Goal: Task Accomplishment & Management: Use online tool/utility

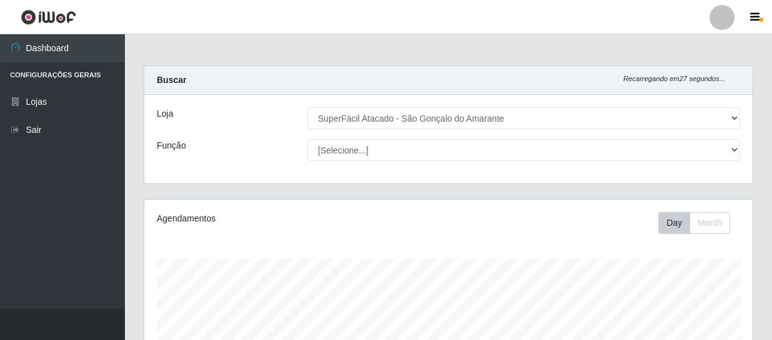
select select "408"
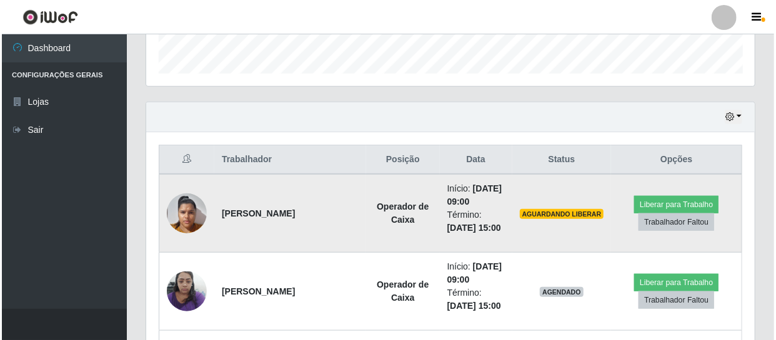
scroll to position [393, 0]
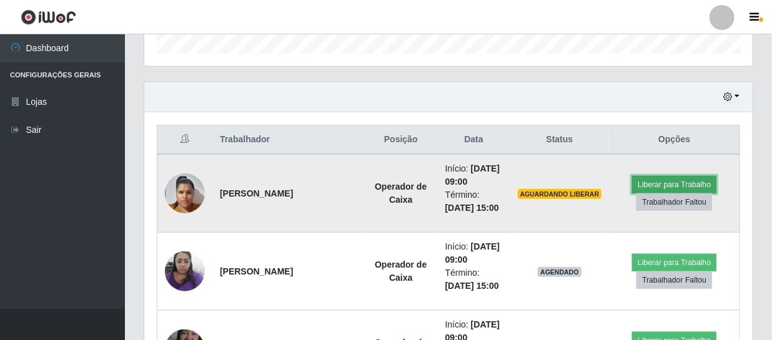
click at [664, 185] on button "Liberar para Trabalho" at bounding box center [674, 184] width 84 height 17
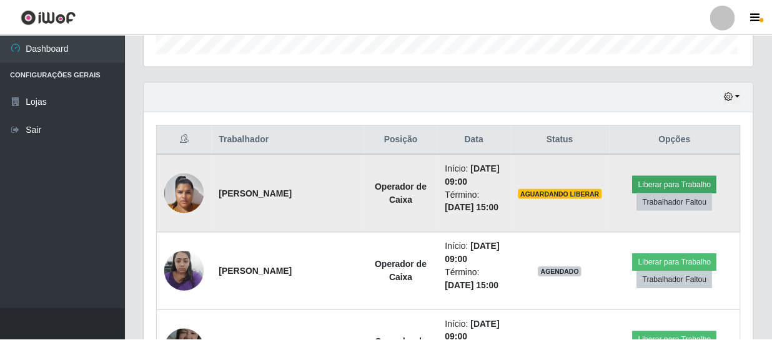
scroll to position [259, 603]
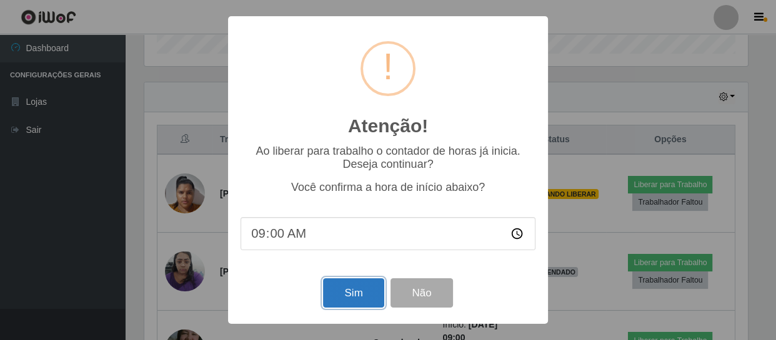
click at [341, 289] on button "Sim" at bounding box center [353, 293] width 61 height 29
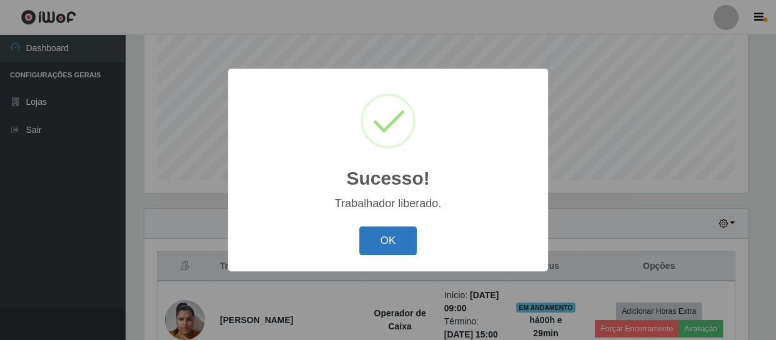
click at [370, 239] on button "OK" at bounding box center [388, 241] width 58 height 29
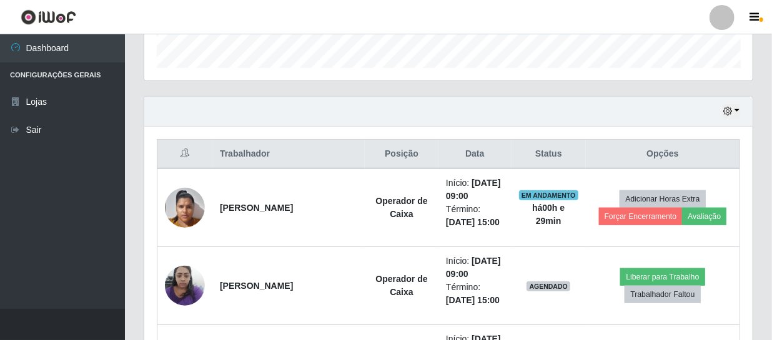
scroll to position [380, 0]
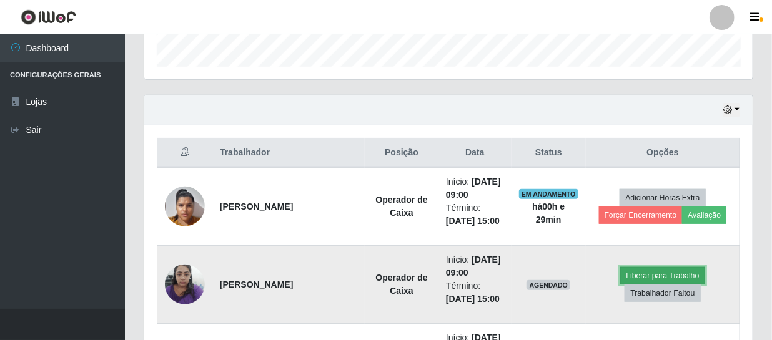
click at [655, 279] on button "Liberar para Trabalho" at bounding box center [662, 275] width 84 height 17
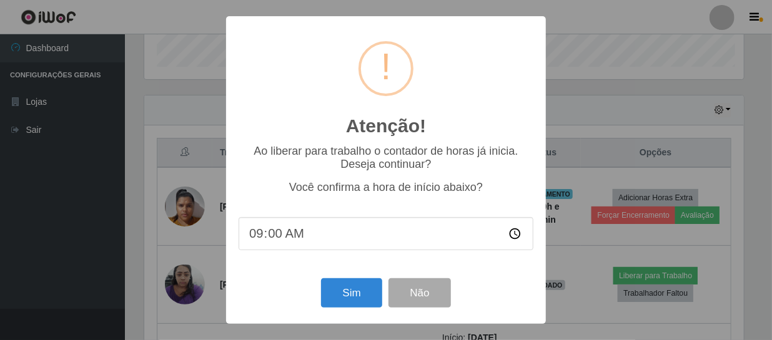
scroll to position [259, 603]
click at [354, 299] on button "Sim" at bounding box center [353, 293] width 61 height 29
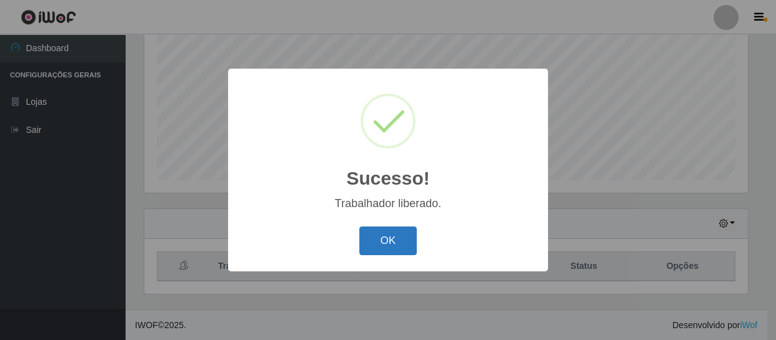
click at [388, 247] on button "OK" at bounding box center [388, 241] width 58 height 29
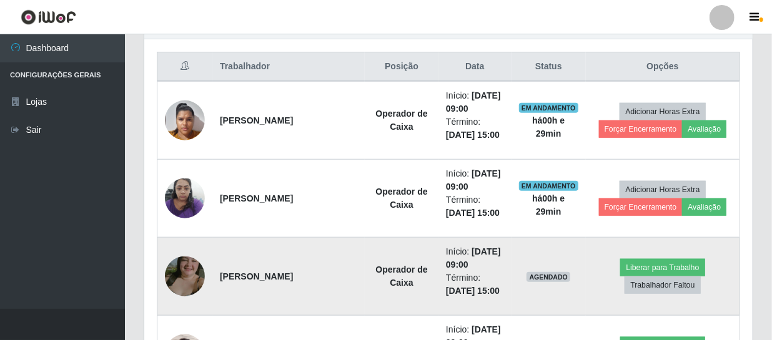
scroll to position [493, 0]
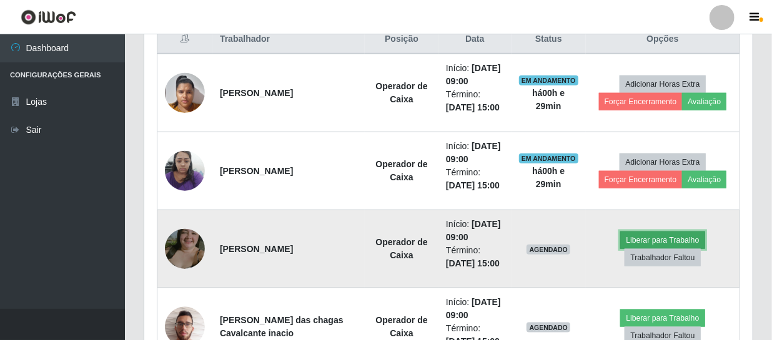
click at [620, 240] on button "Liberar para Trabalho" at bounding box center [662, 240] width 84 height 17
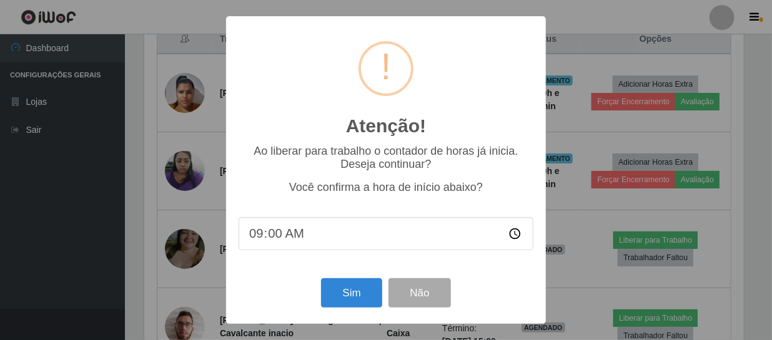
scroll to position [259, 603]
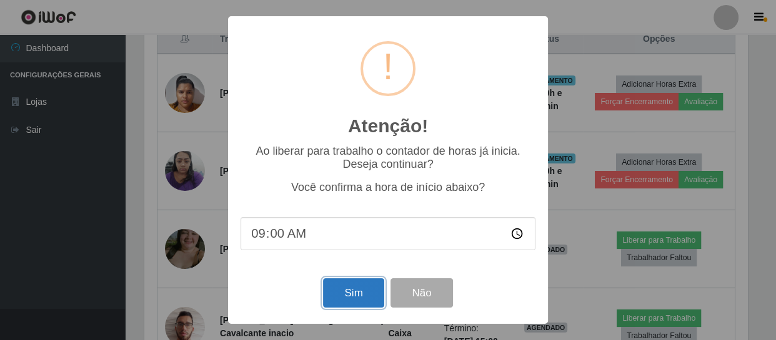
click at [366, 297] on button "Sim" at bounding box center [353, 293] width 61 height 29
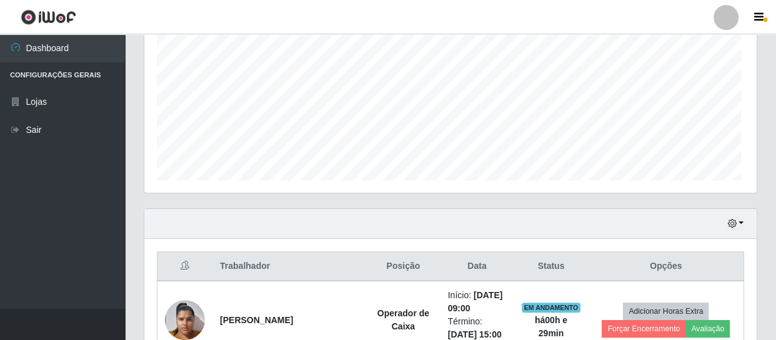
scroll to position [0, 0]
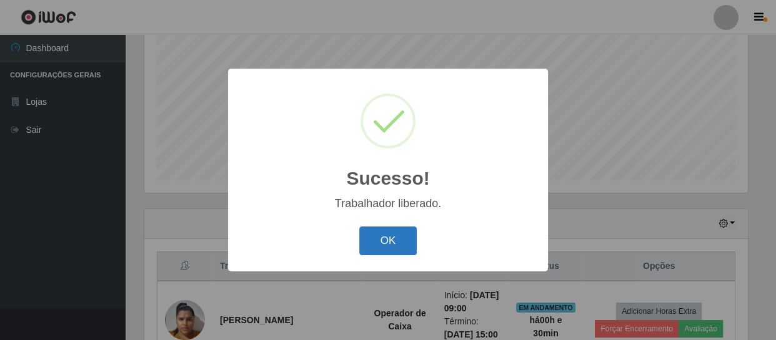
click at [398, 245] on button "OK" at bounding box center [388, 241] width 58 height 29
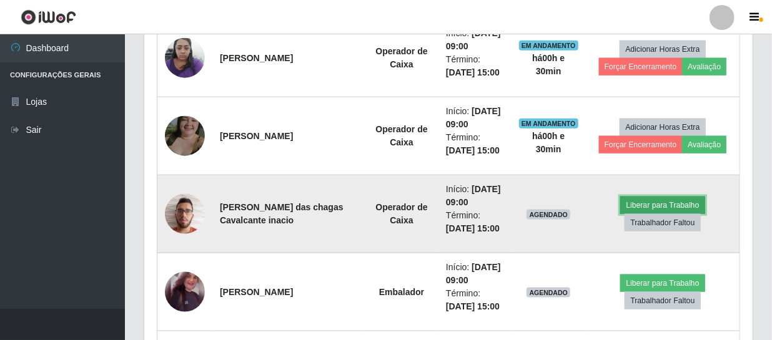
click at [643, 204] on button "Liberar para Trabalho" at bounding box center [662, 205] width 84 height 17
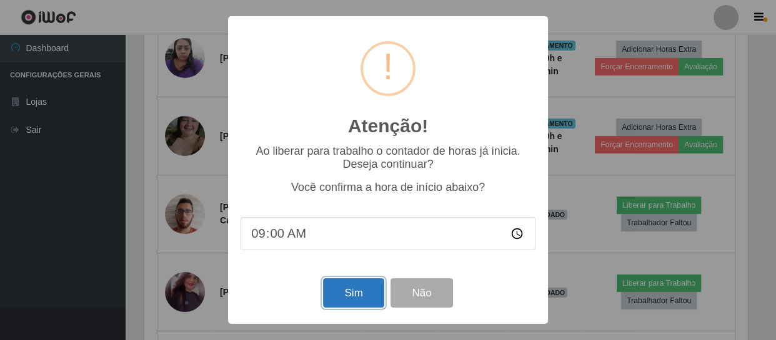
click at [362, 293] on button "Sim" at bounding box center [353, 293] width 61 height 29
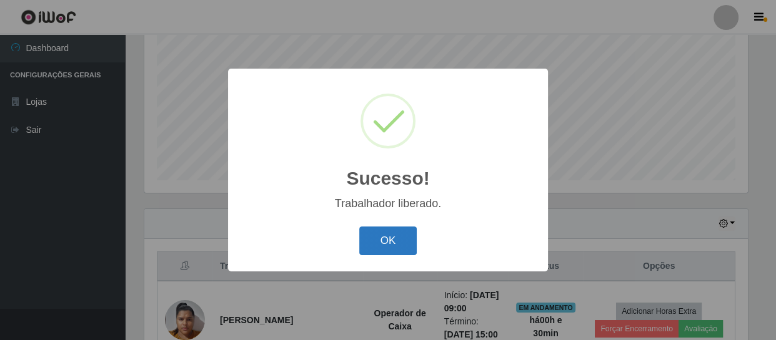
click at [398, 242] on button "OK" at bounding box center [388, 241] width 58 height 29
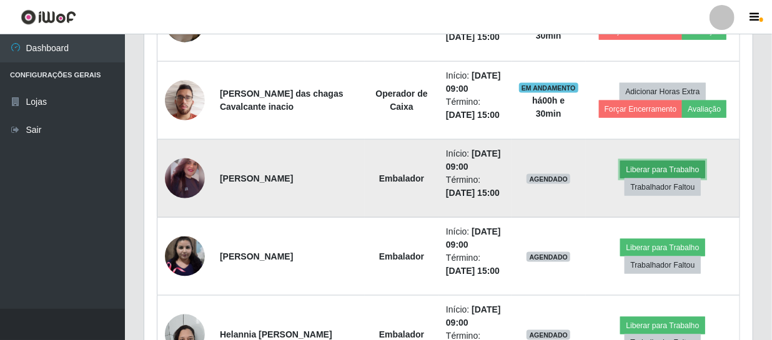
click at [636, 170] on button "Liberar para Trabalho" at bounding box center [662, 169] width 84 height 17
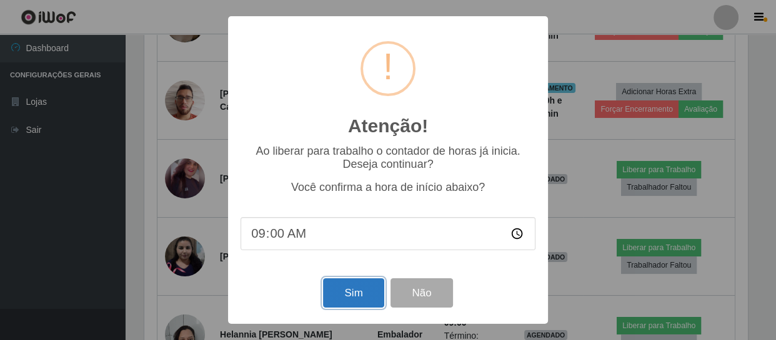
click at [347, 299] on button "Sim" at bounding box center [353, 293] width 61 height 29
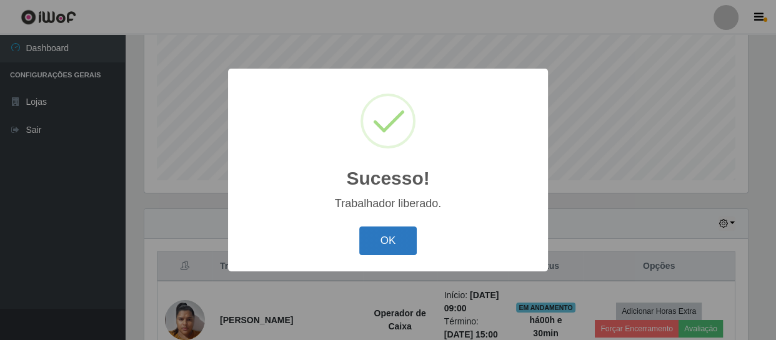
click at [370, 244] on button "OK" at bounding box center [388, 241] width 58 height 29
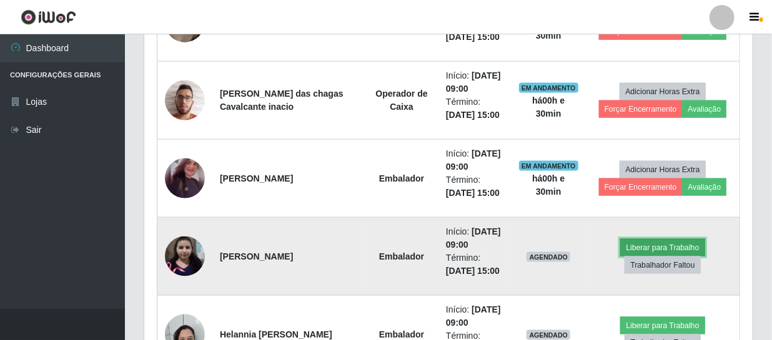
click at [643, 245] on button "Liberar para Trabalho" at bounding box center [662, 247] width 84 height 17
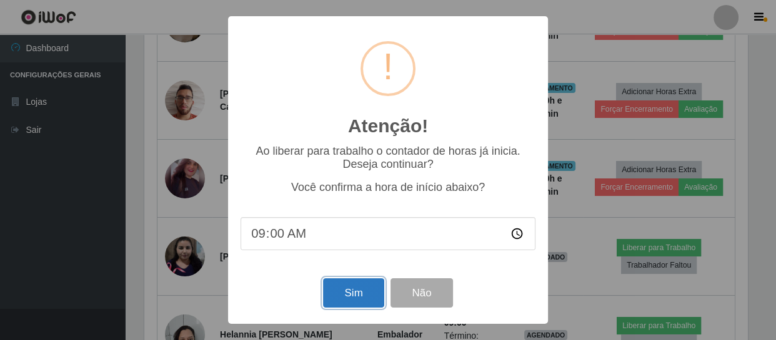
click at [340, 299] on button "Sim" at bounding box center [353, 293] width 61 height 29
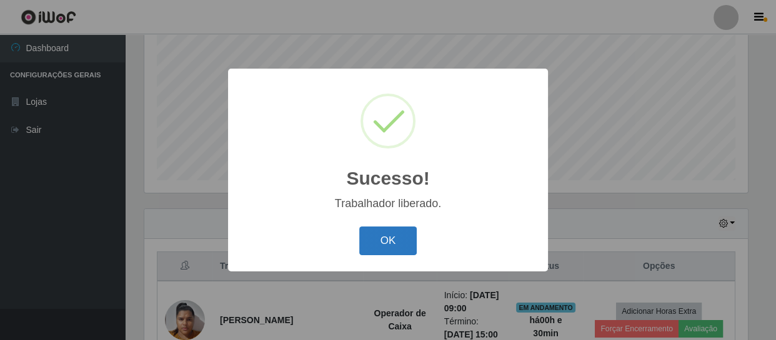
click at [405, 245] on button "OK" at bounding box center [388, 241] width 58 height 29
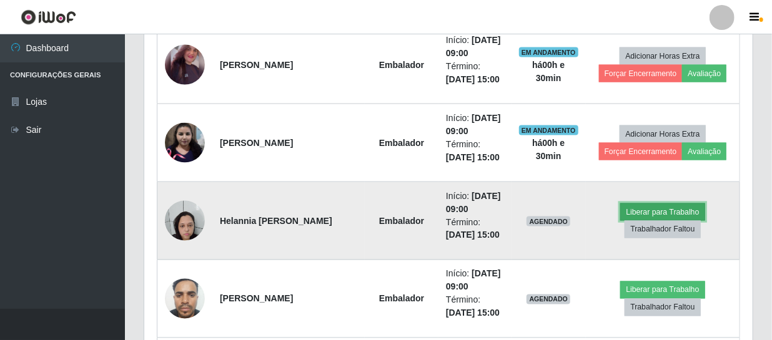
click at [646, 215] on button "Liberar para Trabalho" at bounding box center [662, 212] width 84 height 17
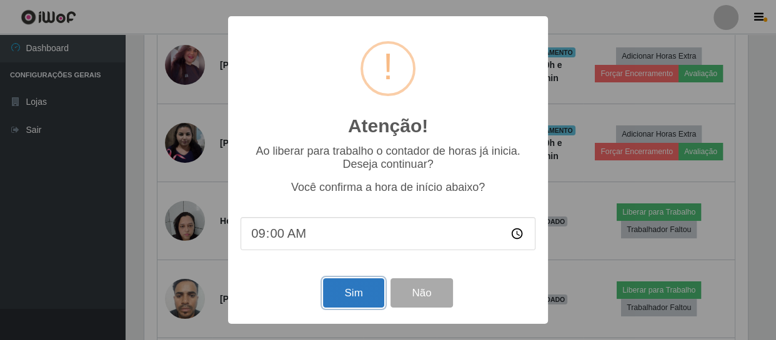
click at [349, 294] on button "Sim" at bounding box center [353, 293] width 61 height 29
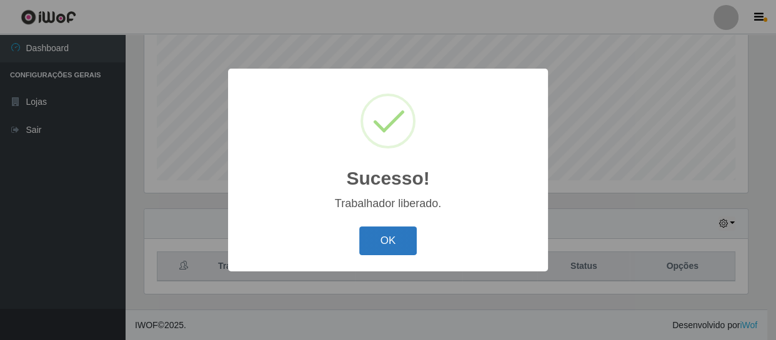
click at [392, 234] on button "OK" at bounding box center [388, 241] width 58 height 29
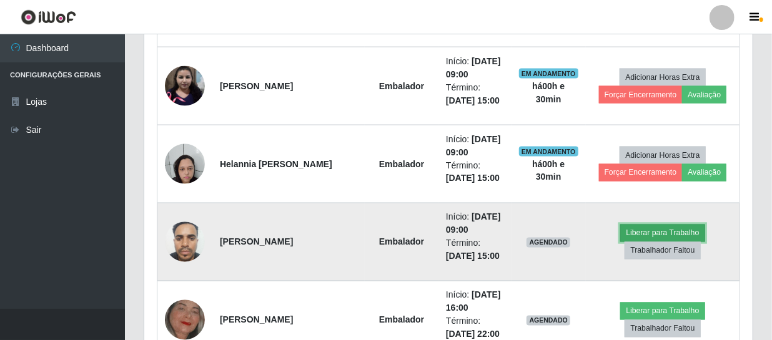
click at [648, 229] on button "Liberar para Trabalho" at bounding box center [662, 233] width 84 height 17
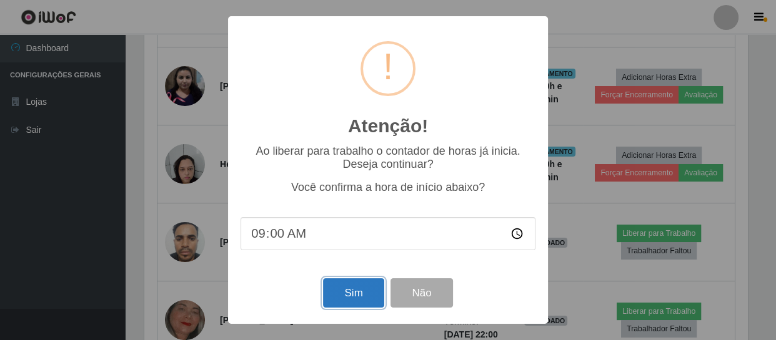
click at [364, 295] on button "Sim" at bounding box center [353, 293] width 61 height 29
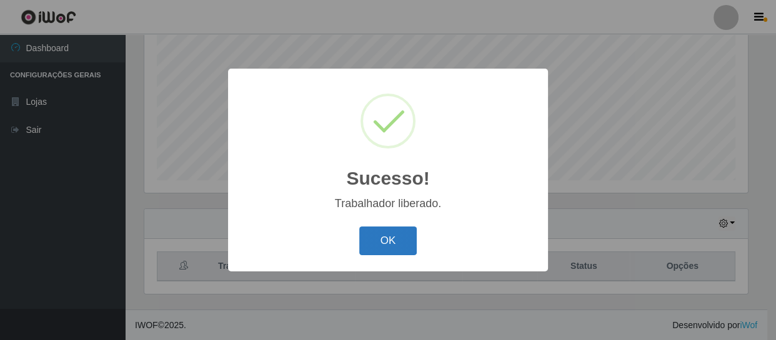
click at [395, 247] on button "OK" at bounding box center [388, 241] width 58 height 29
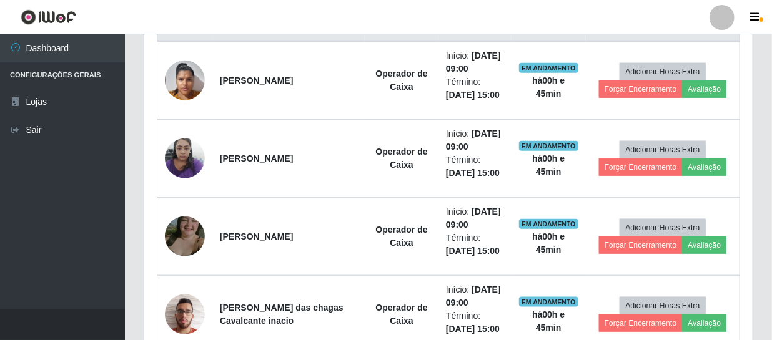
scroll to position [222, 0]
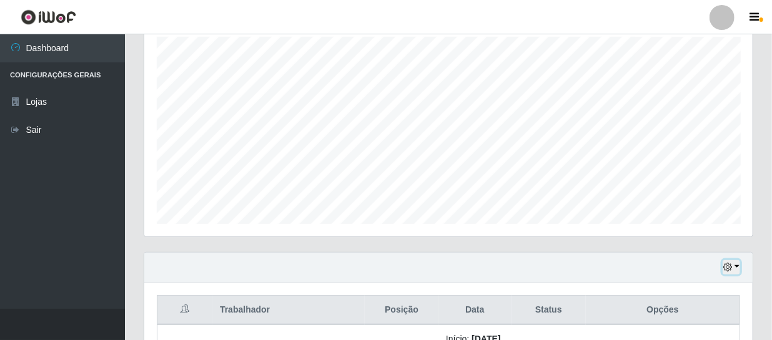
click at [737, 264] on button "button" at bounding box center [731, 267] width 17 height 14
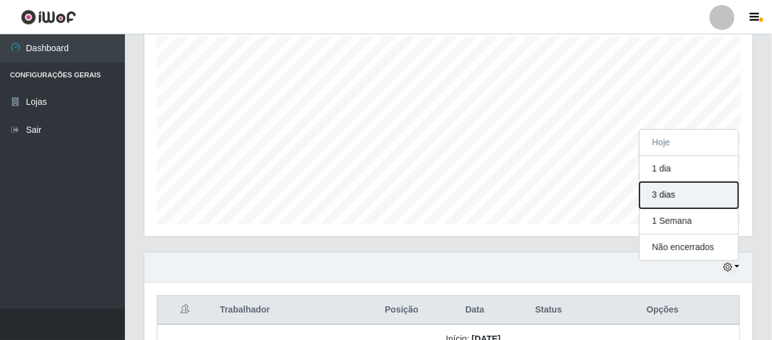
click at [709, 202] on button "3 dias" at bounding box center [689, 195] width 99 height 26
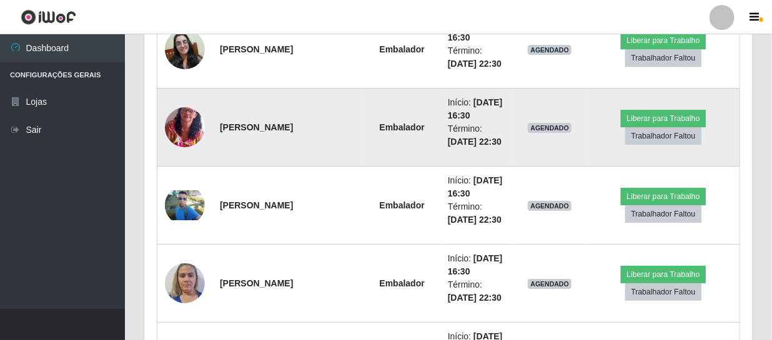
scroll to position [1926, 0]
